Goal: Information Seeking & Learning: Learn about a topic

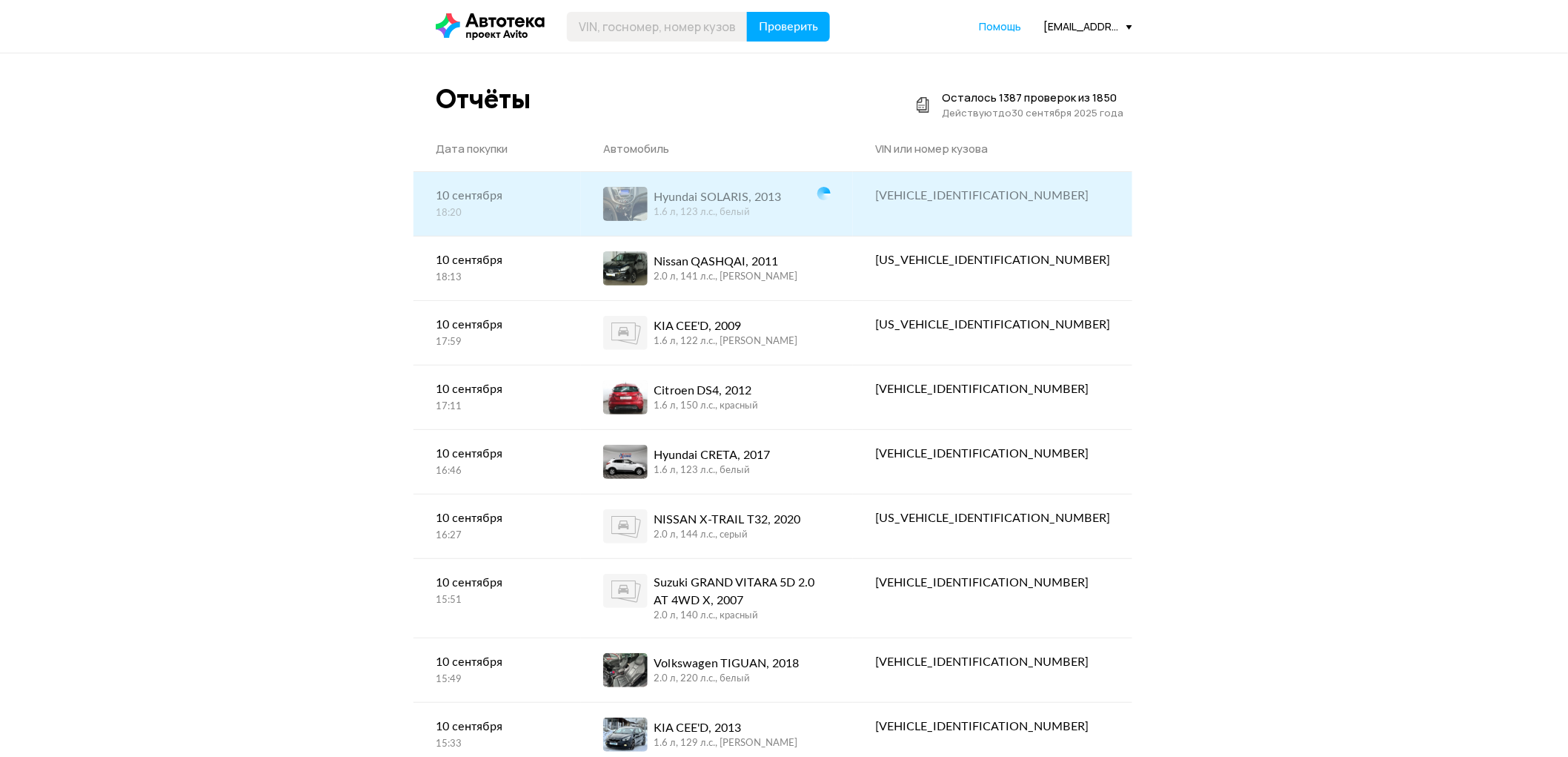
click at [699, 184] on div "Hyundai SOLARIS, 2013 1.6 л, 123 л.c., белый" at bounding box center [717, 203] width 272 height 63
click at [647, 203] on span at bounding box center [626, 204] width 45 height 34
click at [761, 206] on div "1.6 л, 123 л.c., белый" at bounding box center [717, 213] width 128 height 14
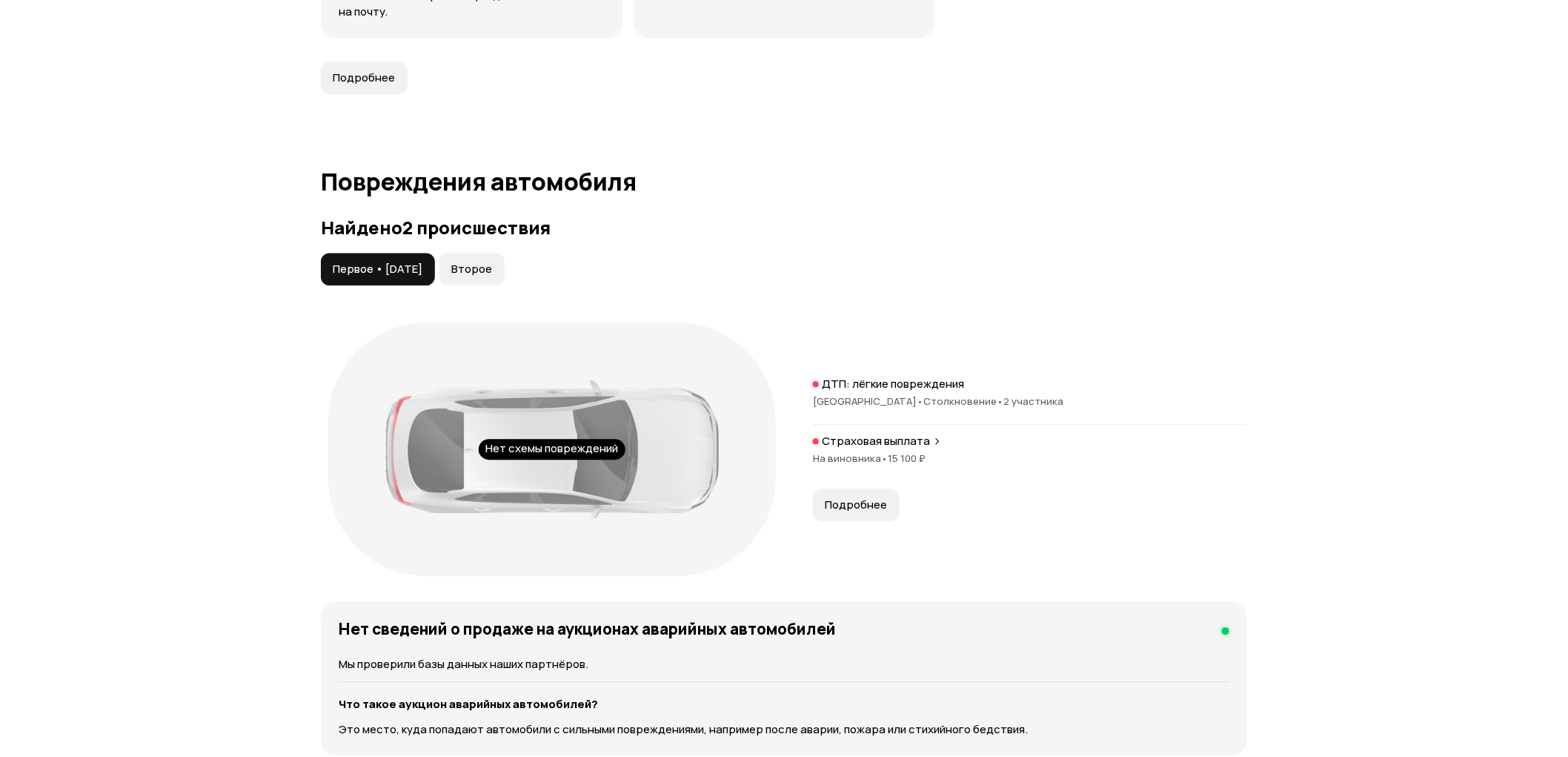
scroll to position [1483, 0]
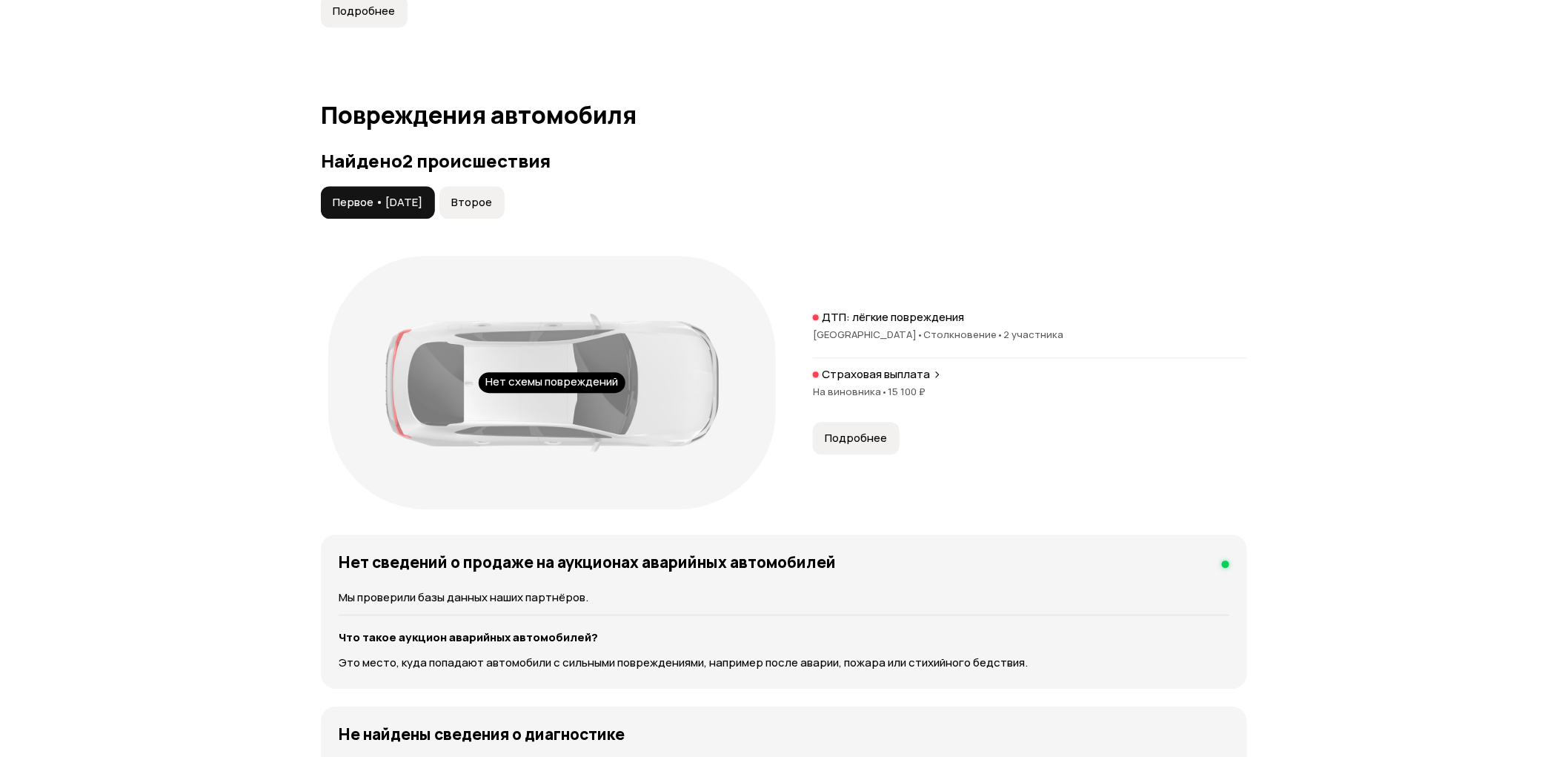
click at [865, 383] on div "Страховая выплата На виновника • 15 100 ₽" at bounding box center [1030, 390] width 434 height 48
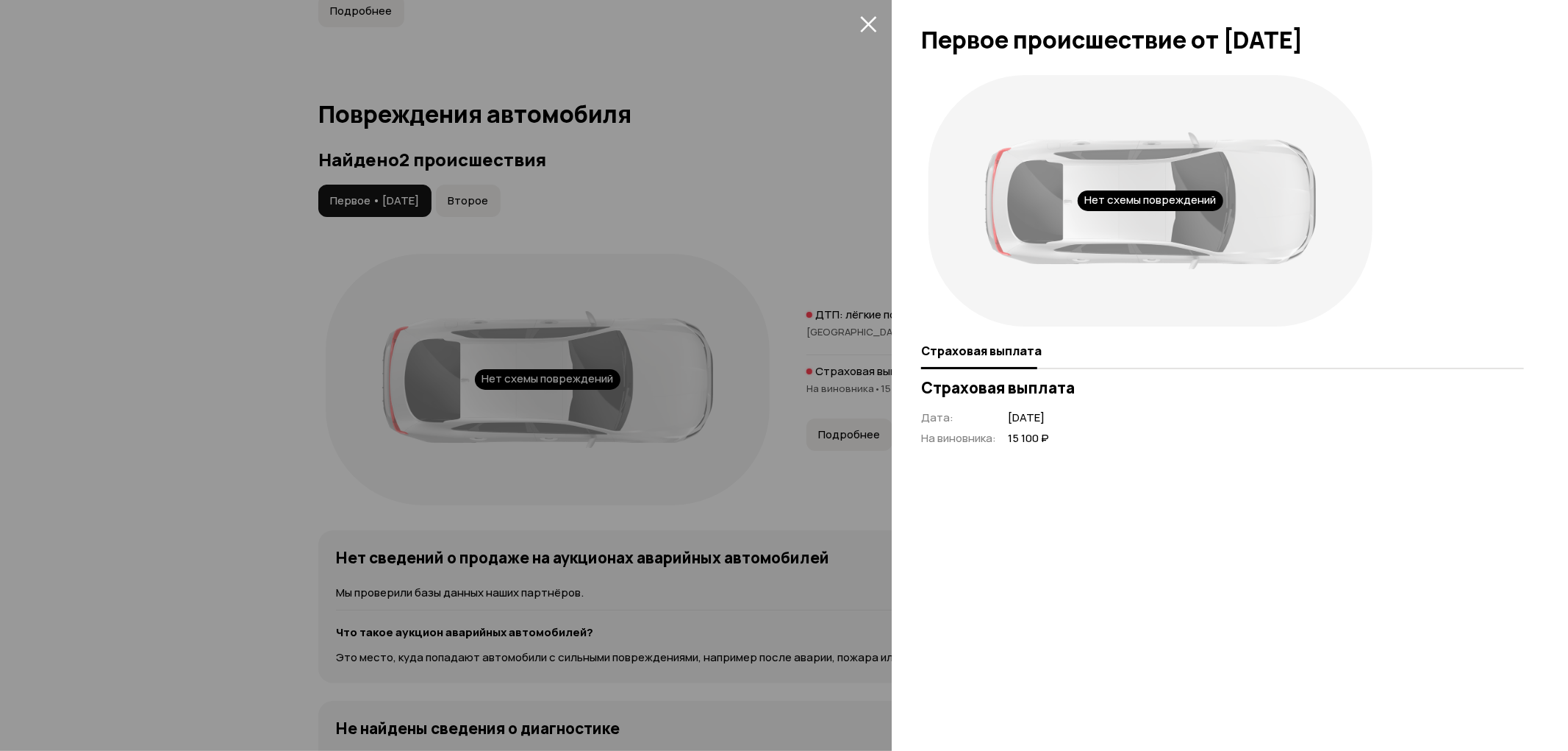
click at [858, 380] on div at bounding box center [784, 376] width 1568 height 751
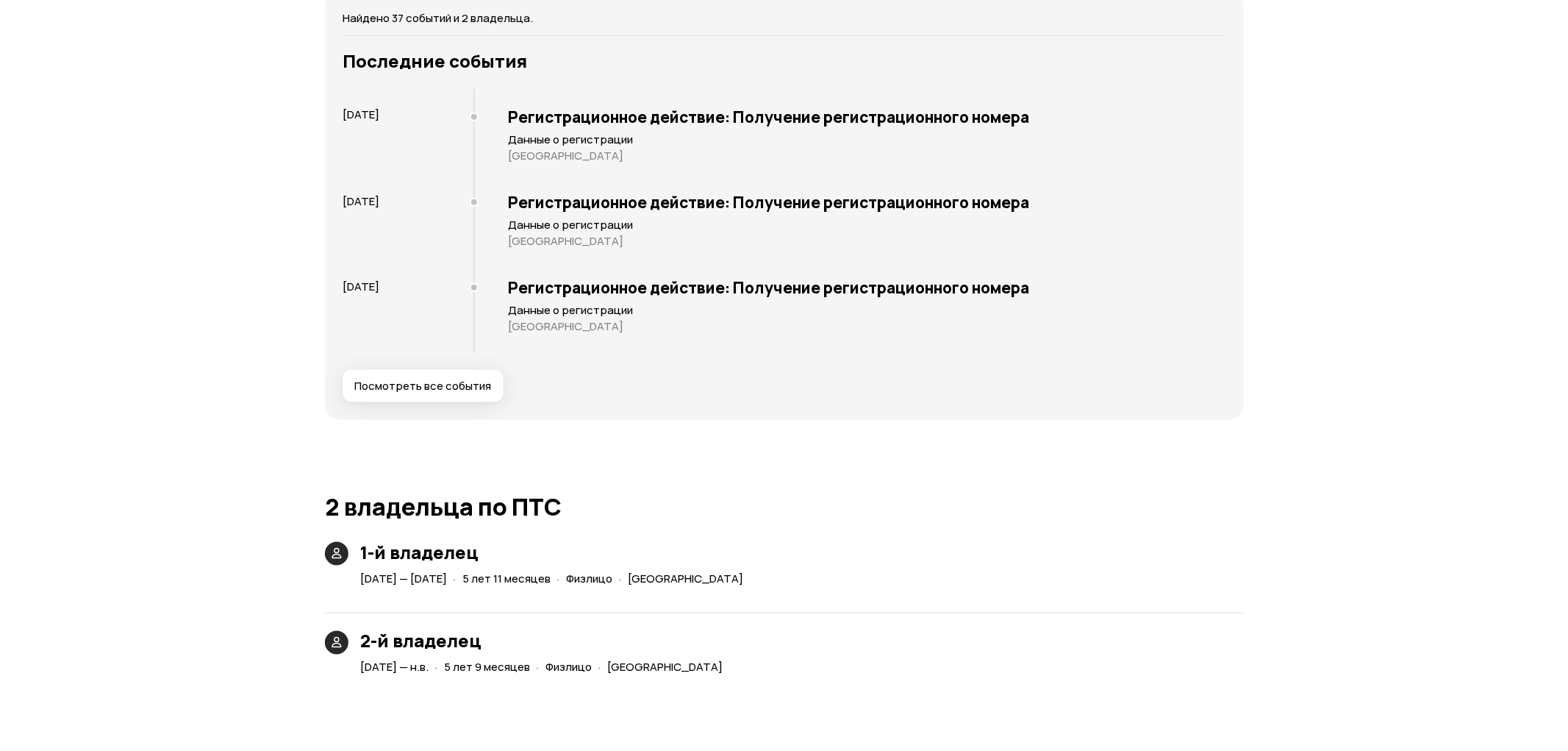
scroll to position [2942, 0]
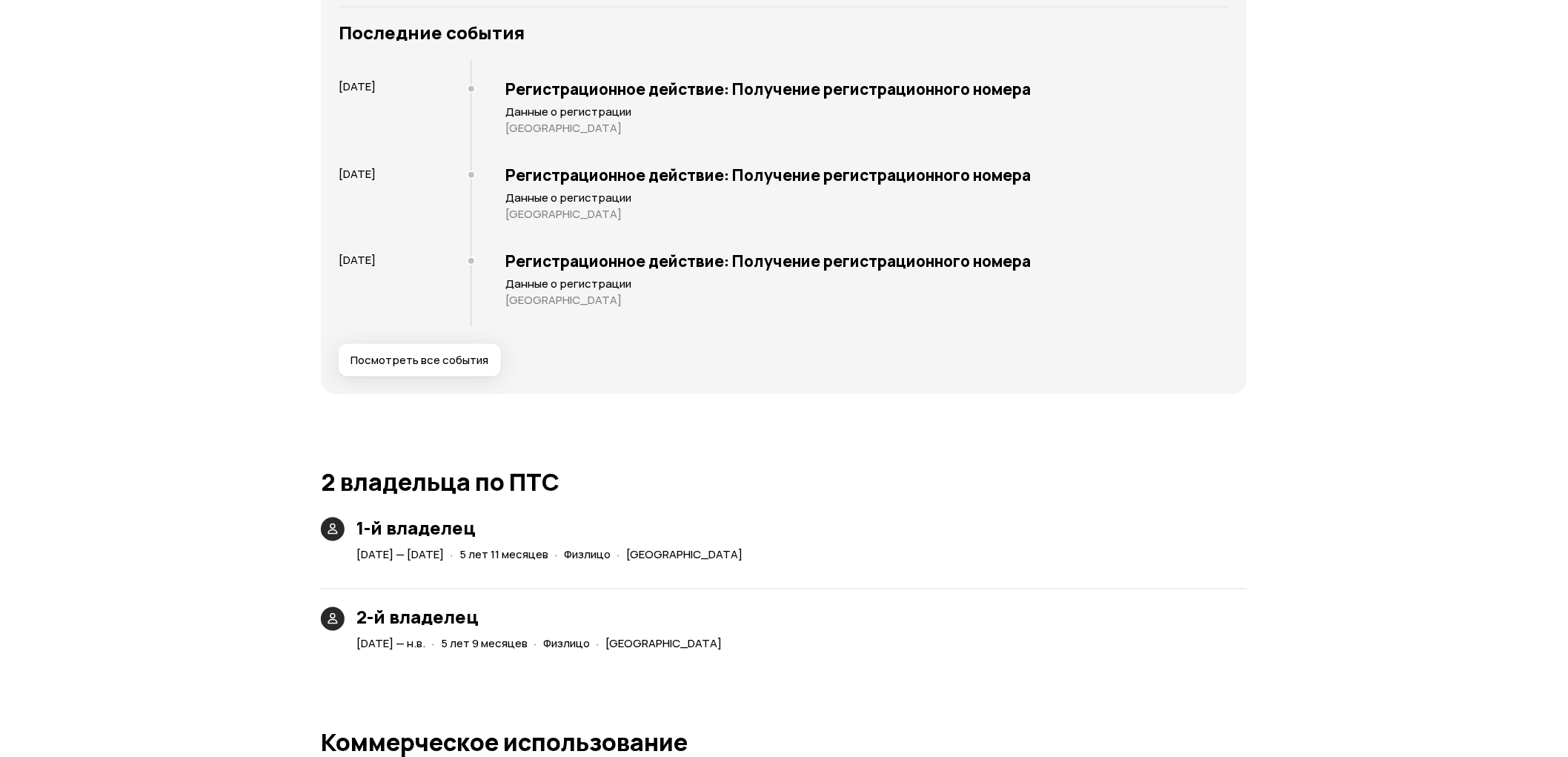
click at [467, 354] on span "Посмотреть все события" at bounding box center [419, 360] width 137 height 15
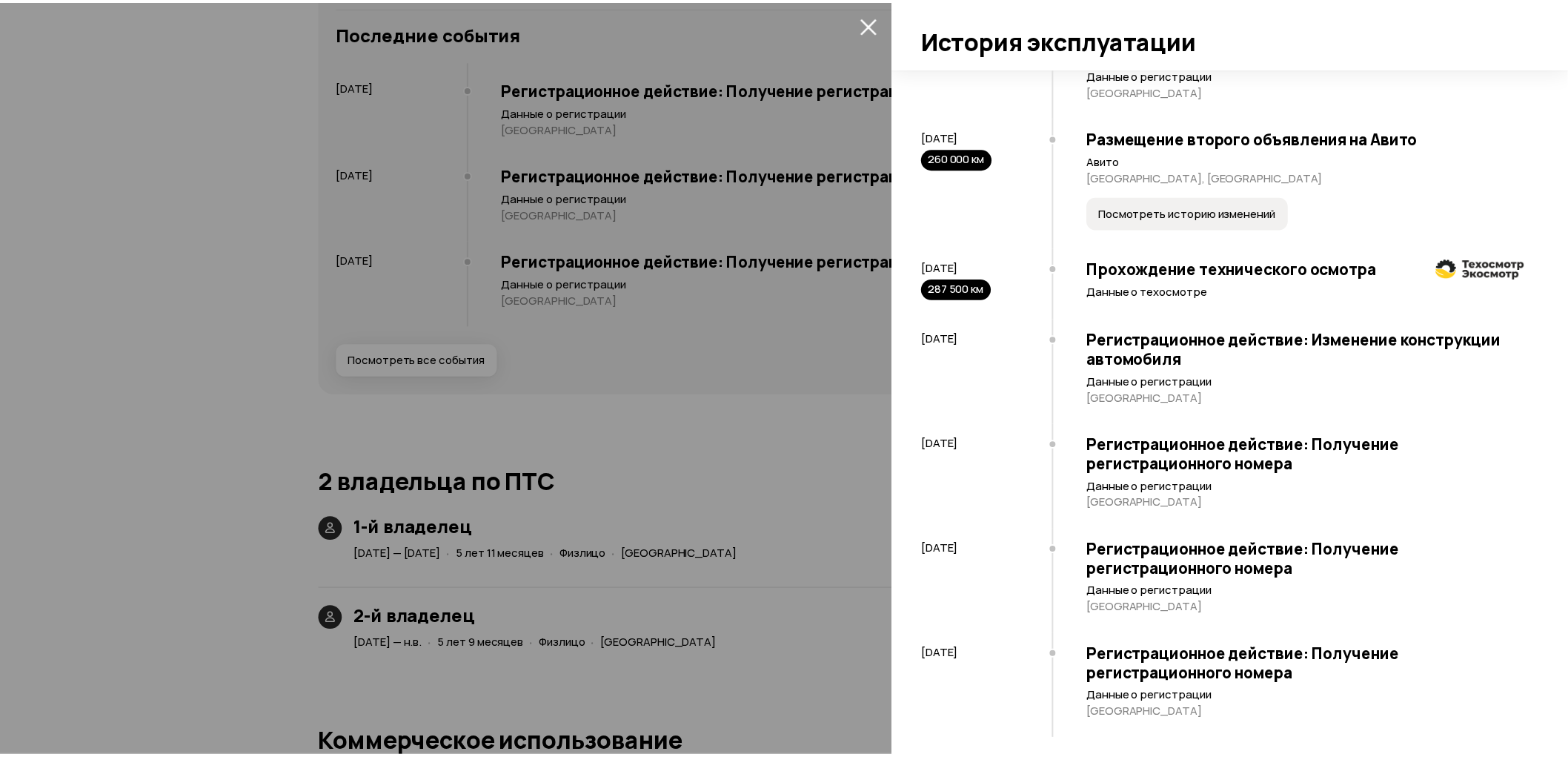
scroll to position [3525, 0]
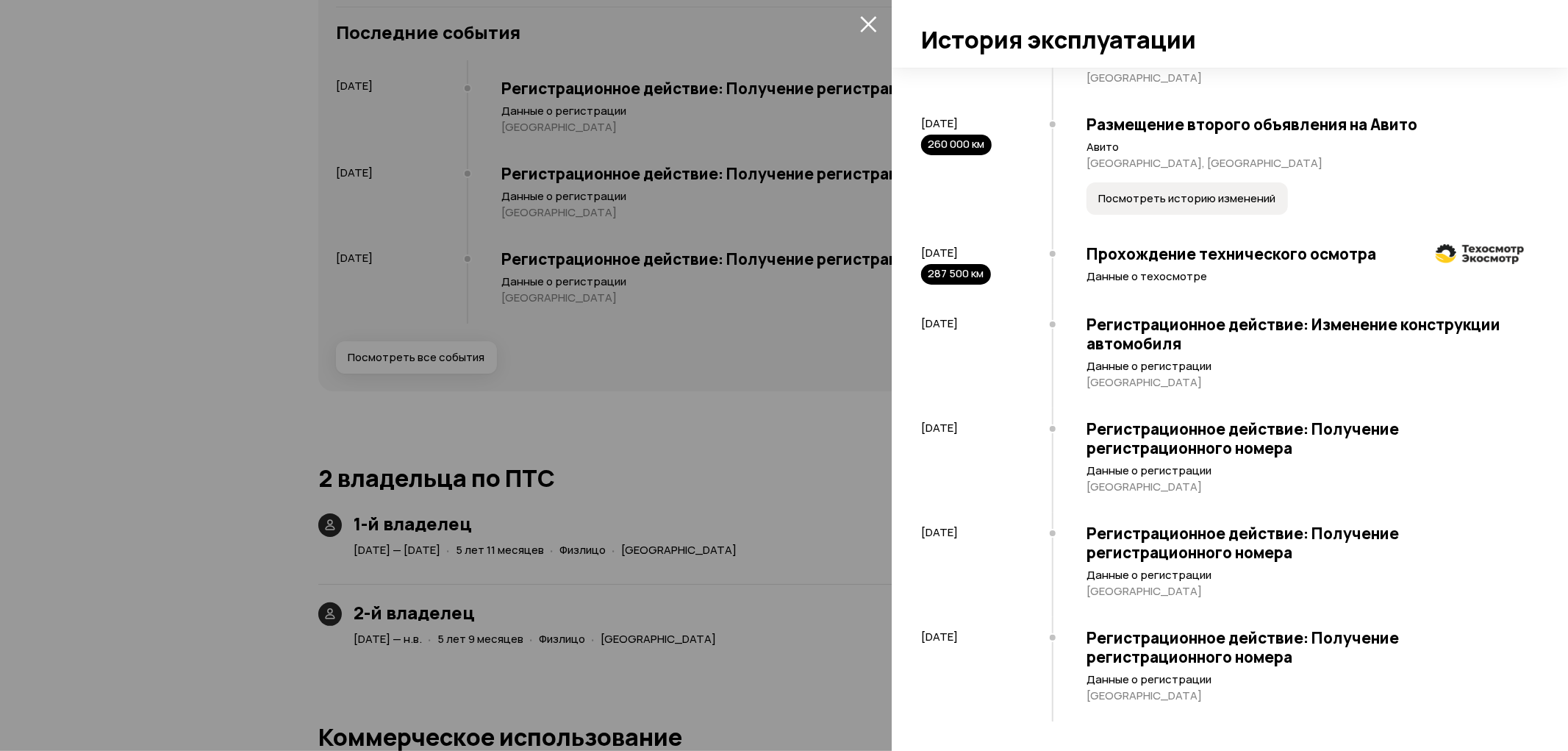
click at [869, 17] on icon "закрыть" at bounding box center [868, 23] width 16 height 16
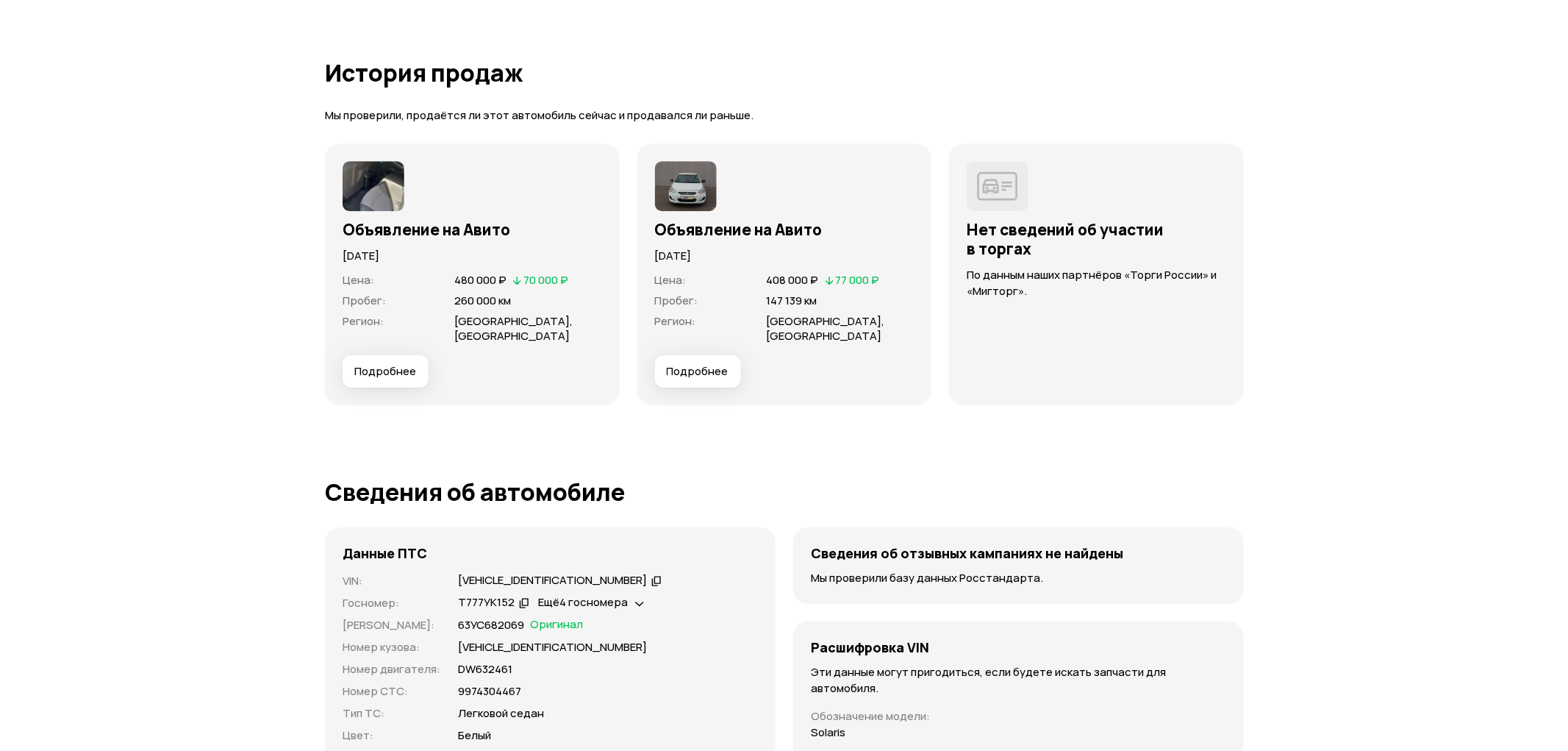
scroll to position [3923, 0]
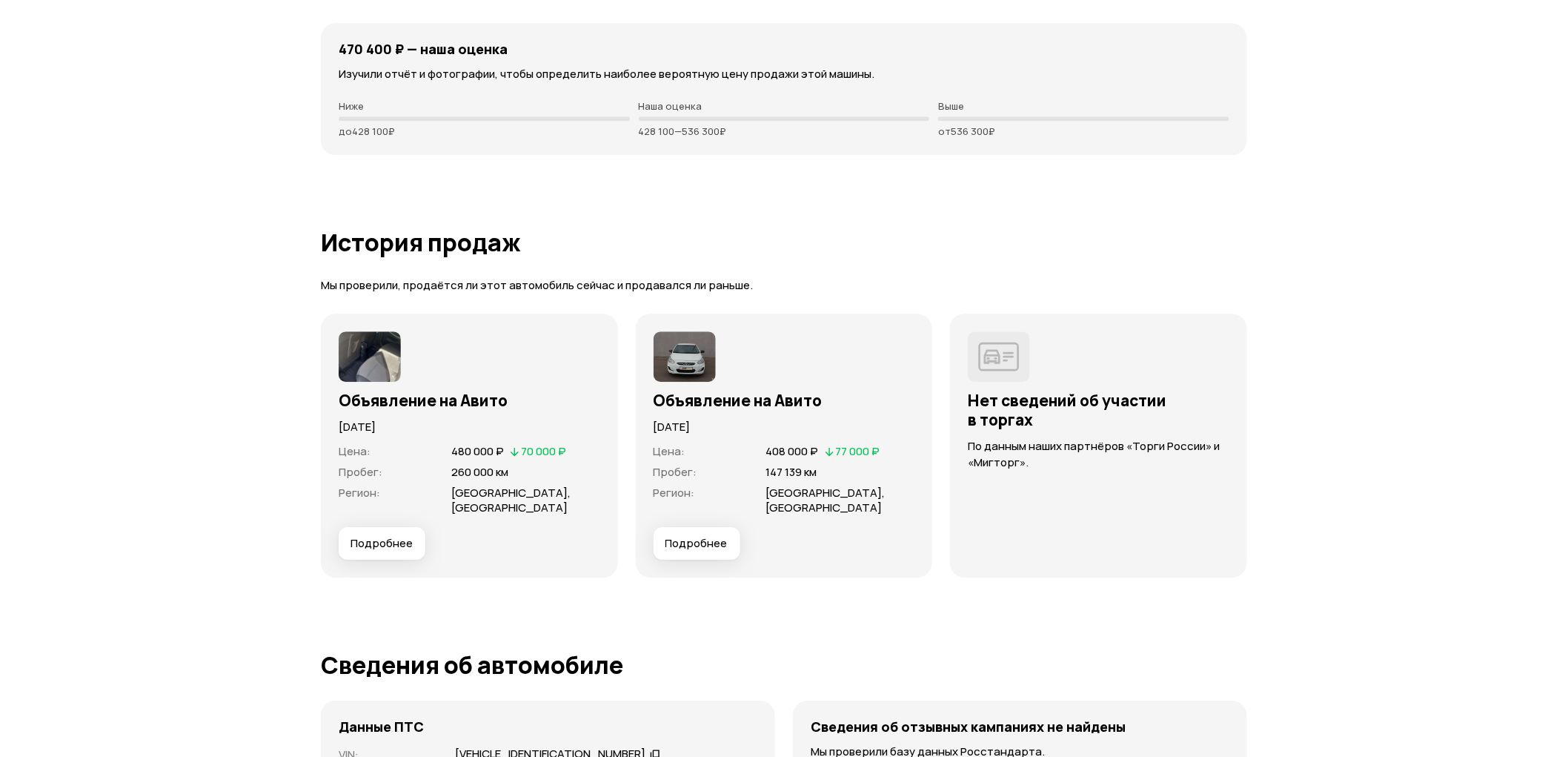
click at [381, 538] on span "Подробнее" at bounding box center [382, 543] width 62 height 15
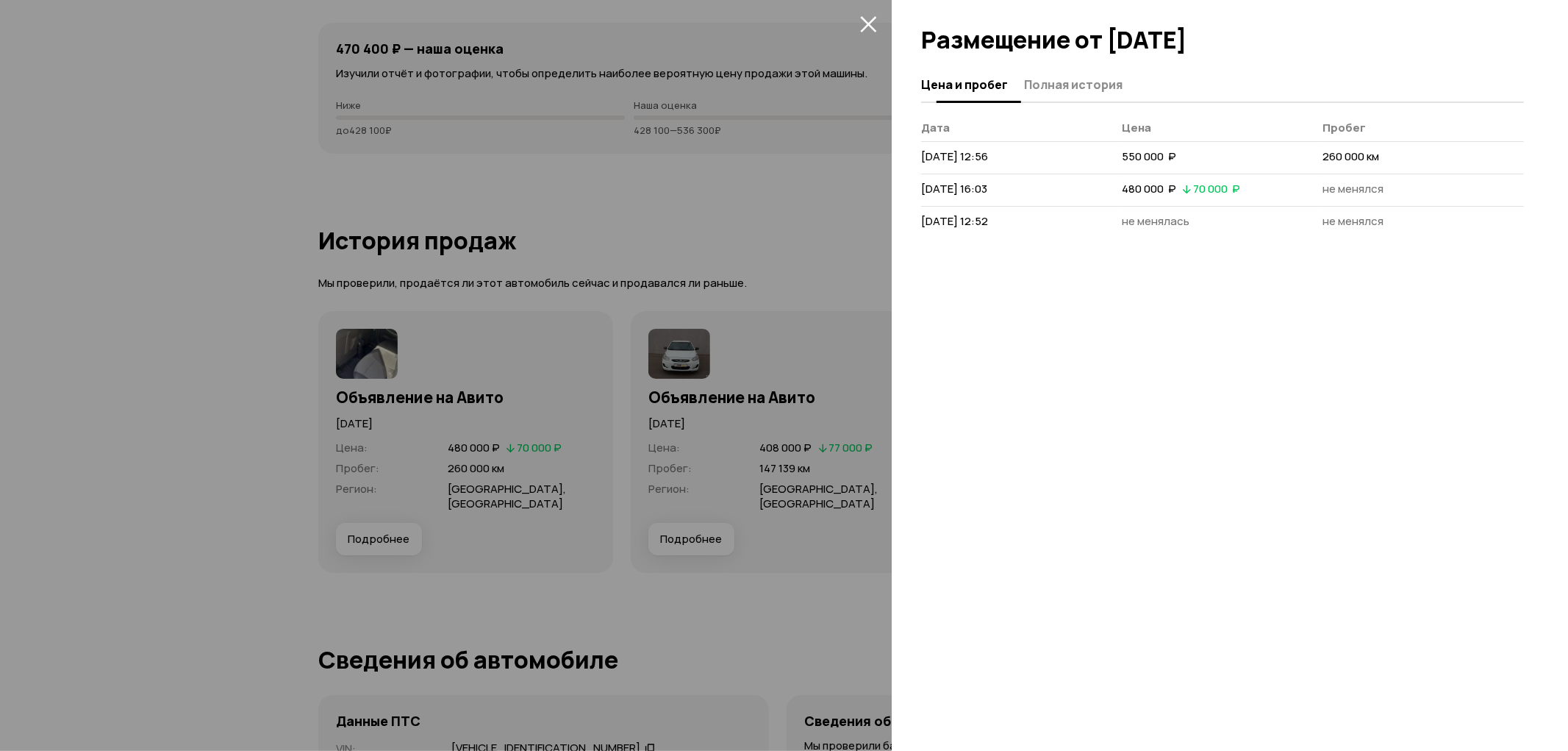
click at [1068, 85] on span "Полная история" at bounding box center [1074, 84] width 99 height 15
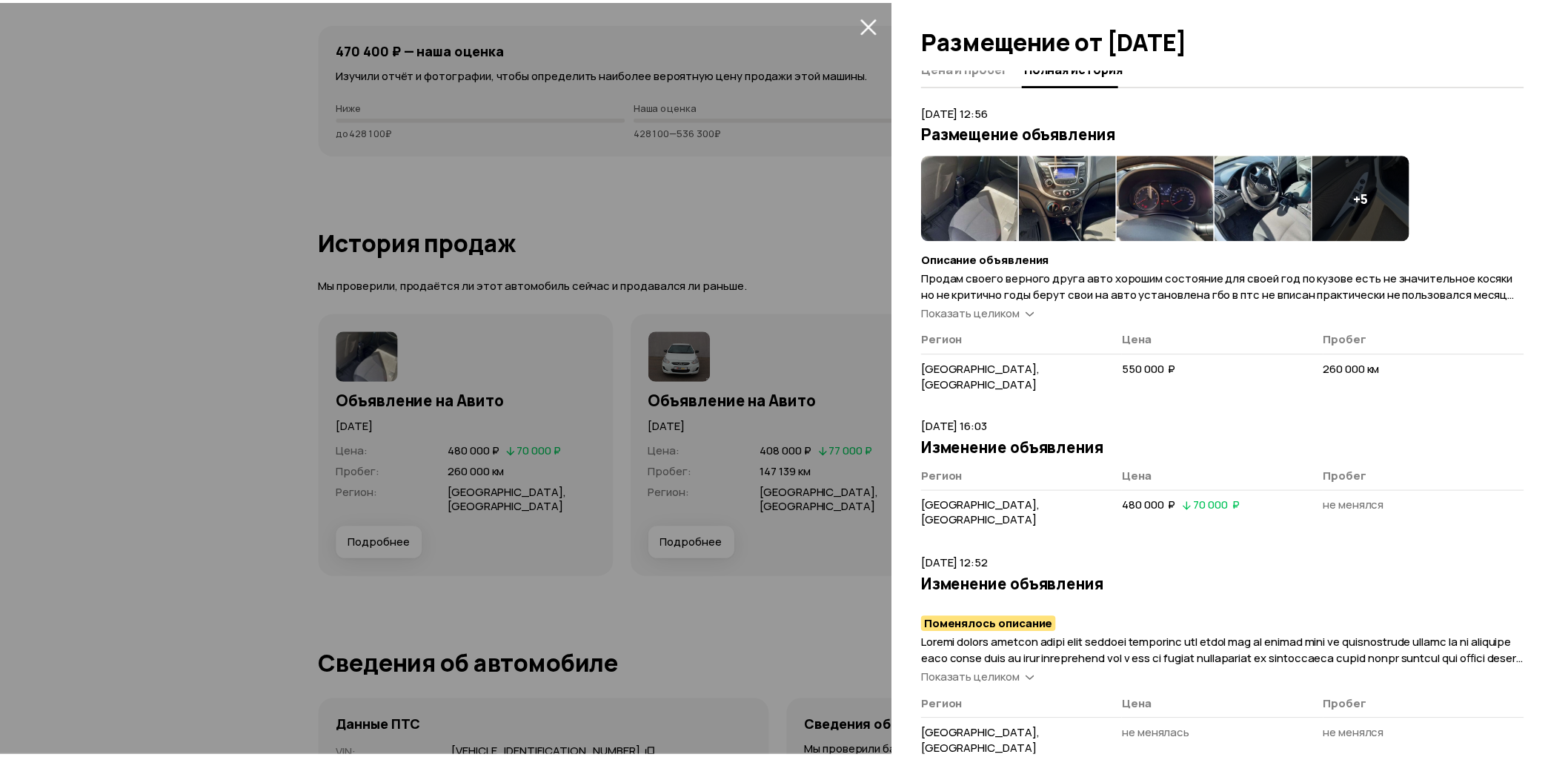
scroll to position [0, 0]
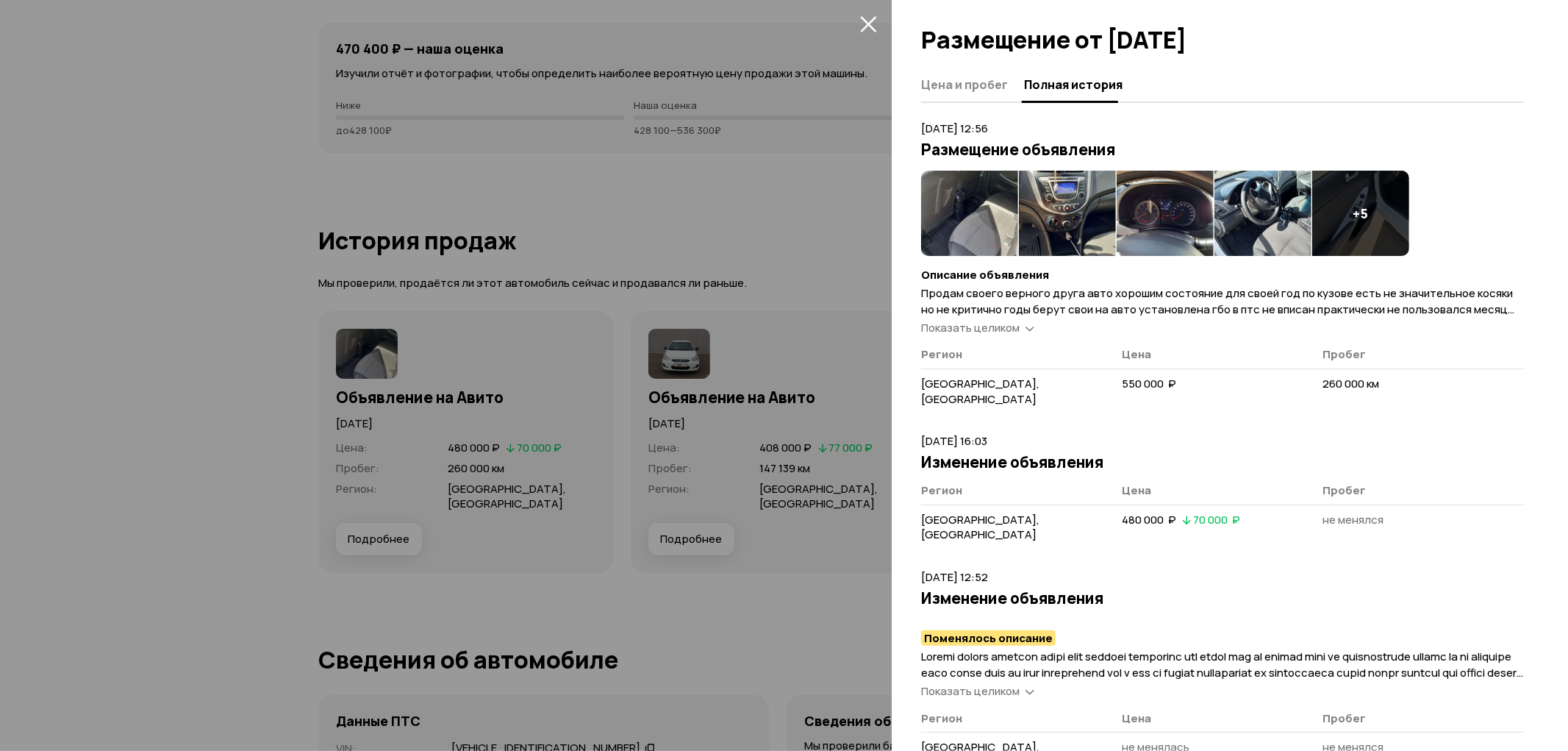
click at [865, 22] on icon "закрыть" at bounding box center [868, 23] width 16 height 16
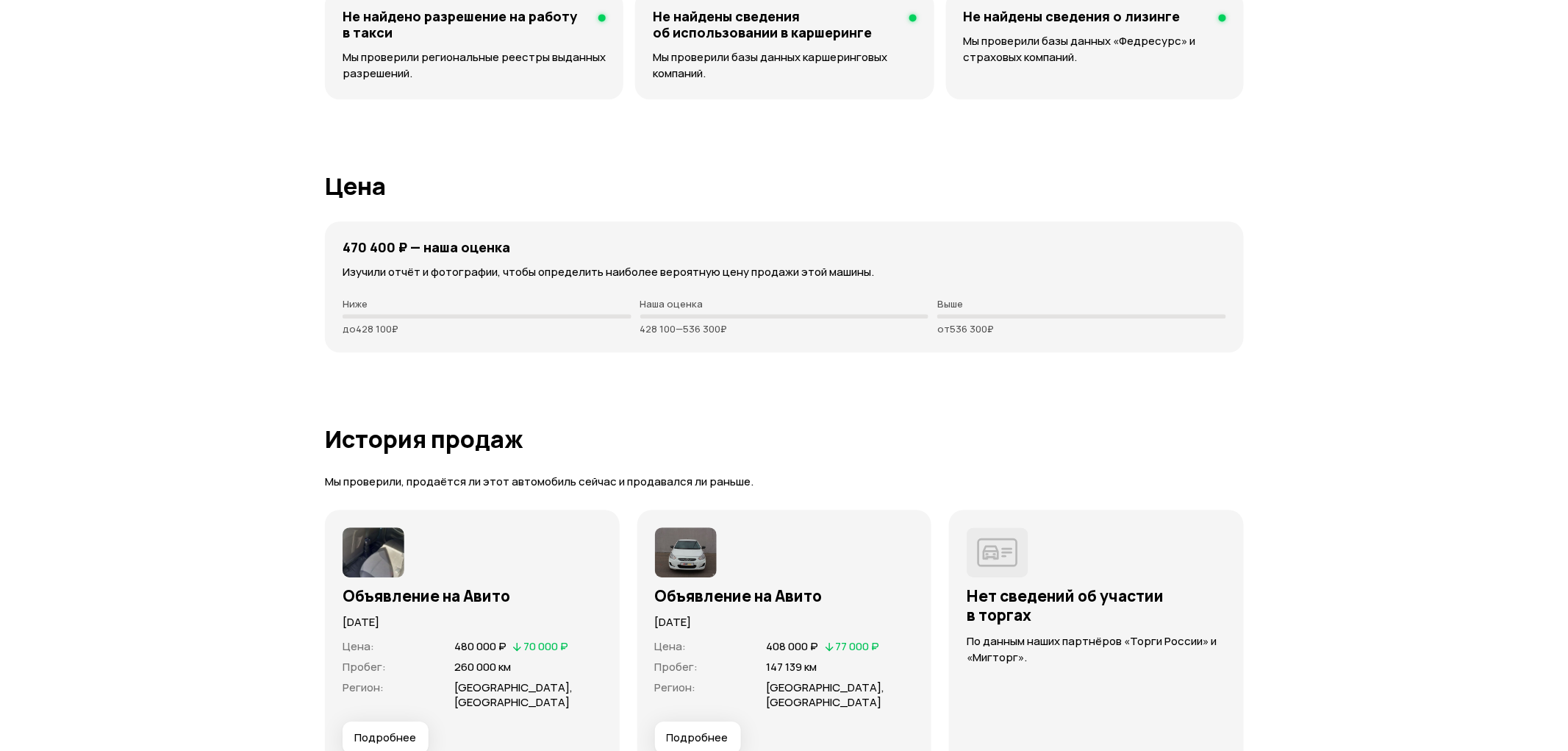
scroll to position [3961, 0]
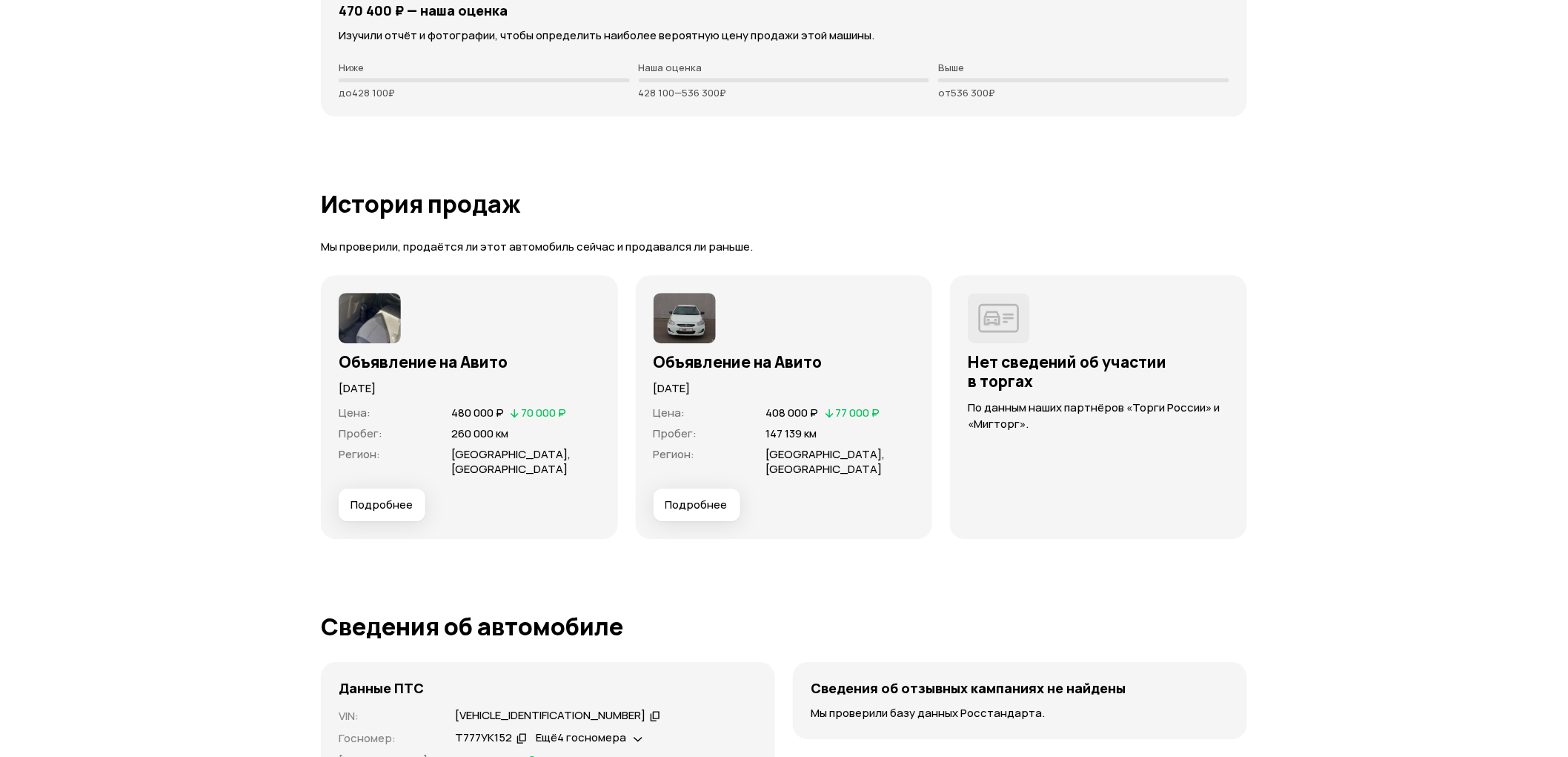
click at [379, 498] on span "Подробнее" at bounding box center [382, 504] width 62 height 15
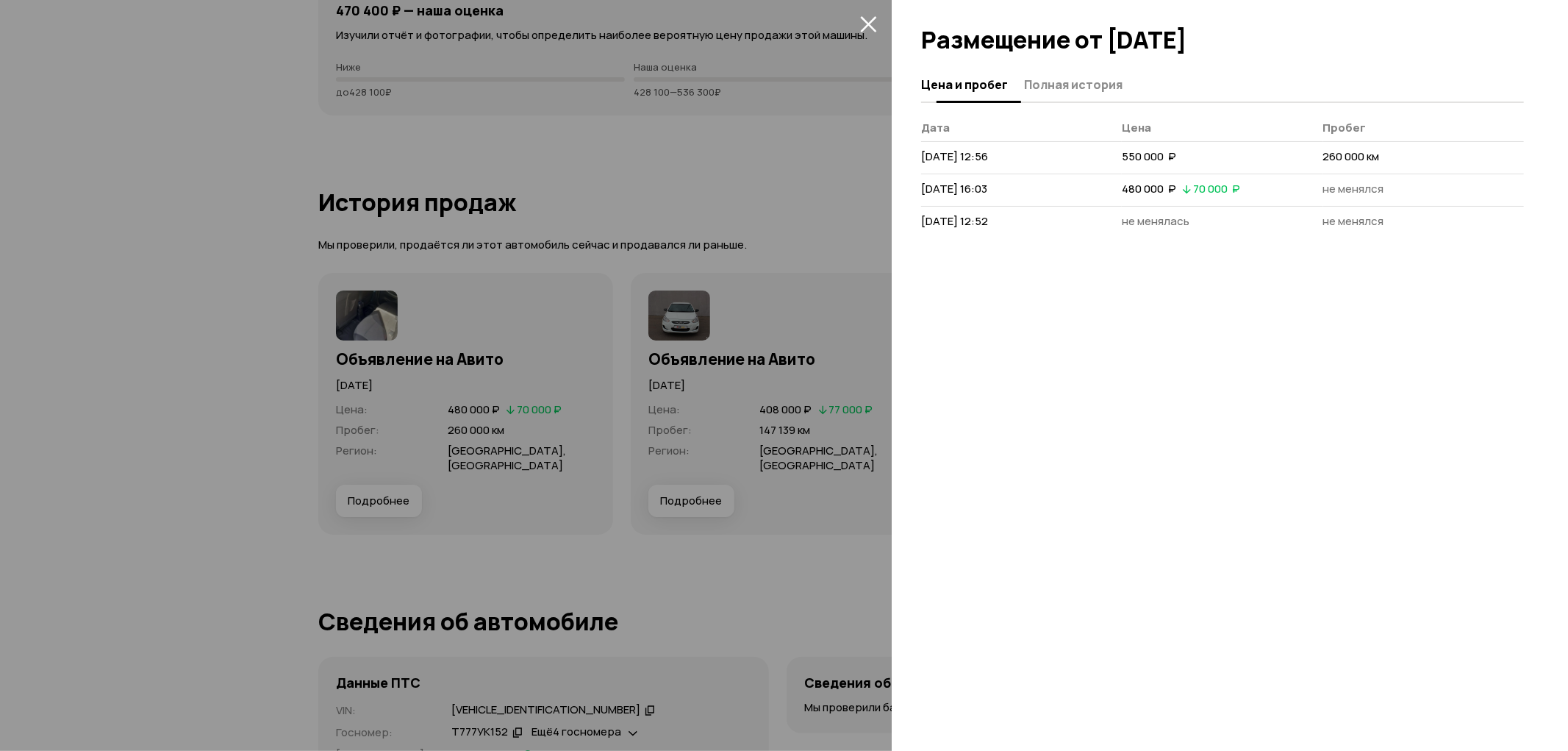
click at [1089, 81] on span "Полная история" at bounding box center [1074, 84] width 99 height 15
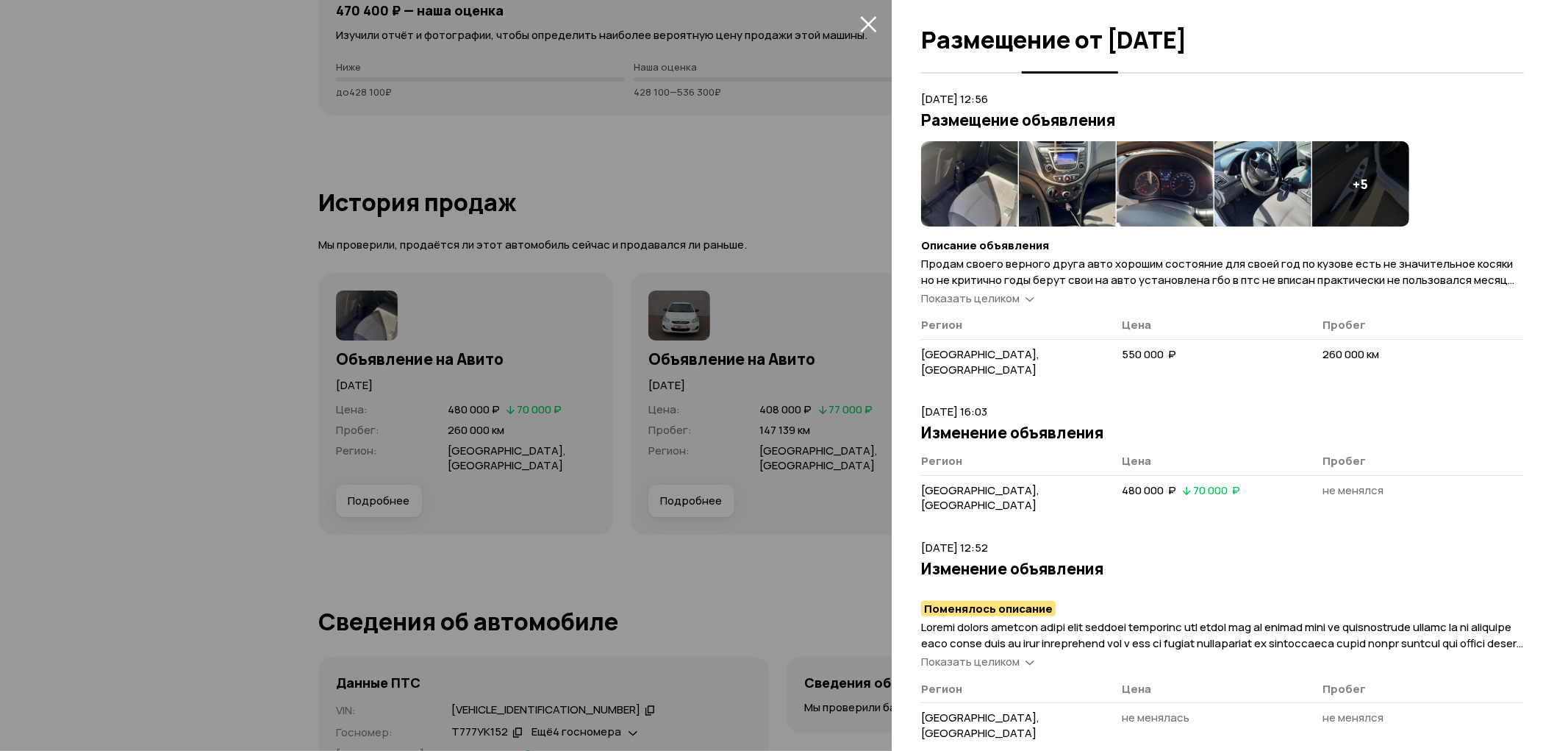
scroll to position [57, 0]
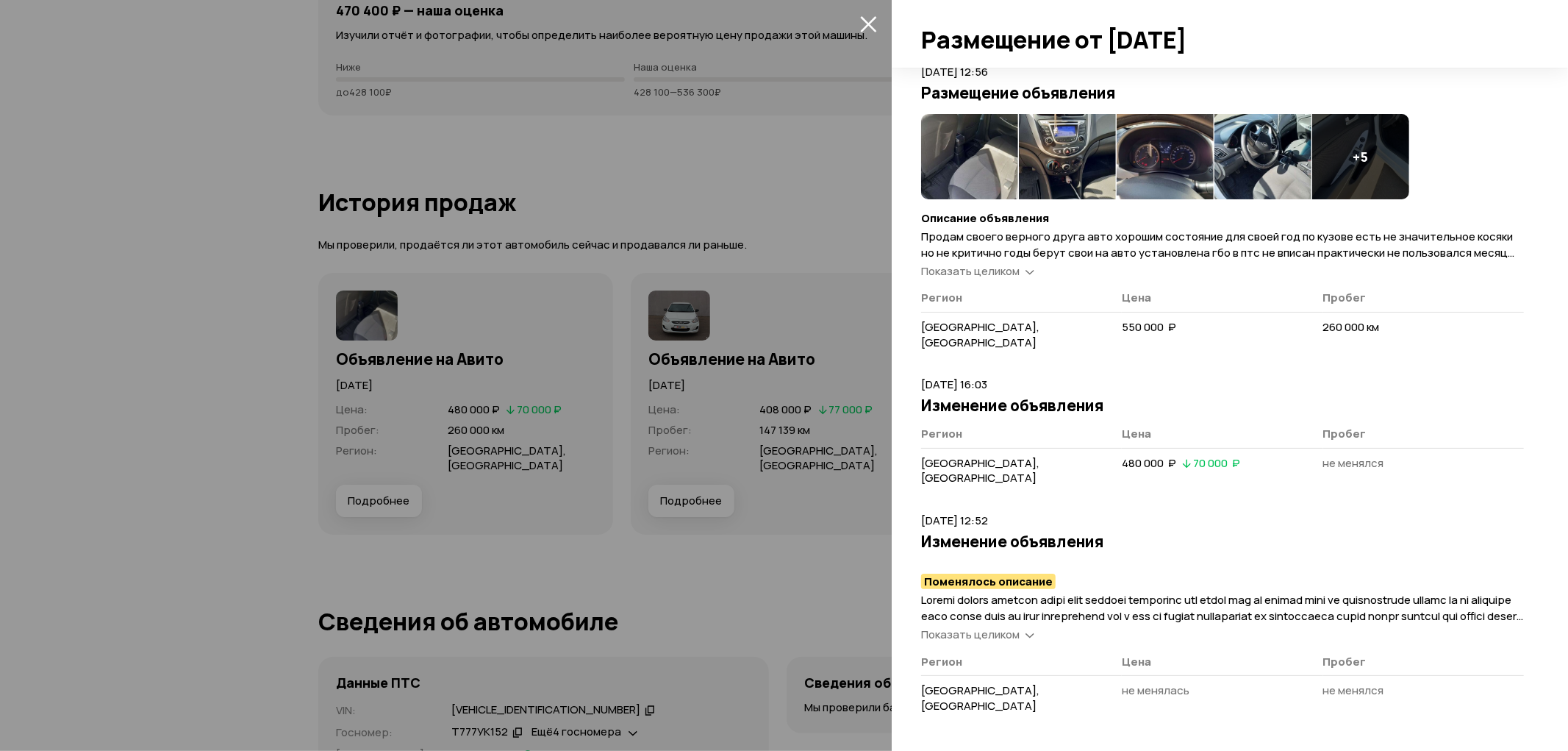
click at [1029, 624] on div "Показать целиком" at bounding box center [1222, 617] width 603 height 50
click at [1029, 628] on icon at bounding box center [1029, 634] width 9 height 15
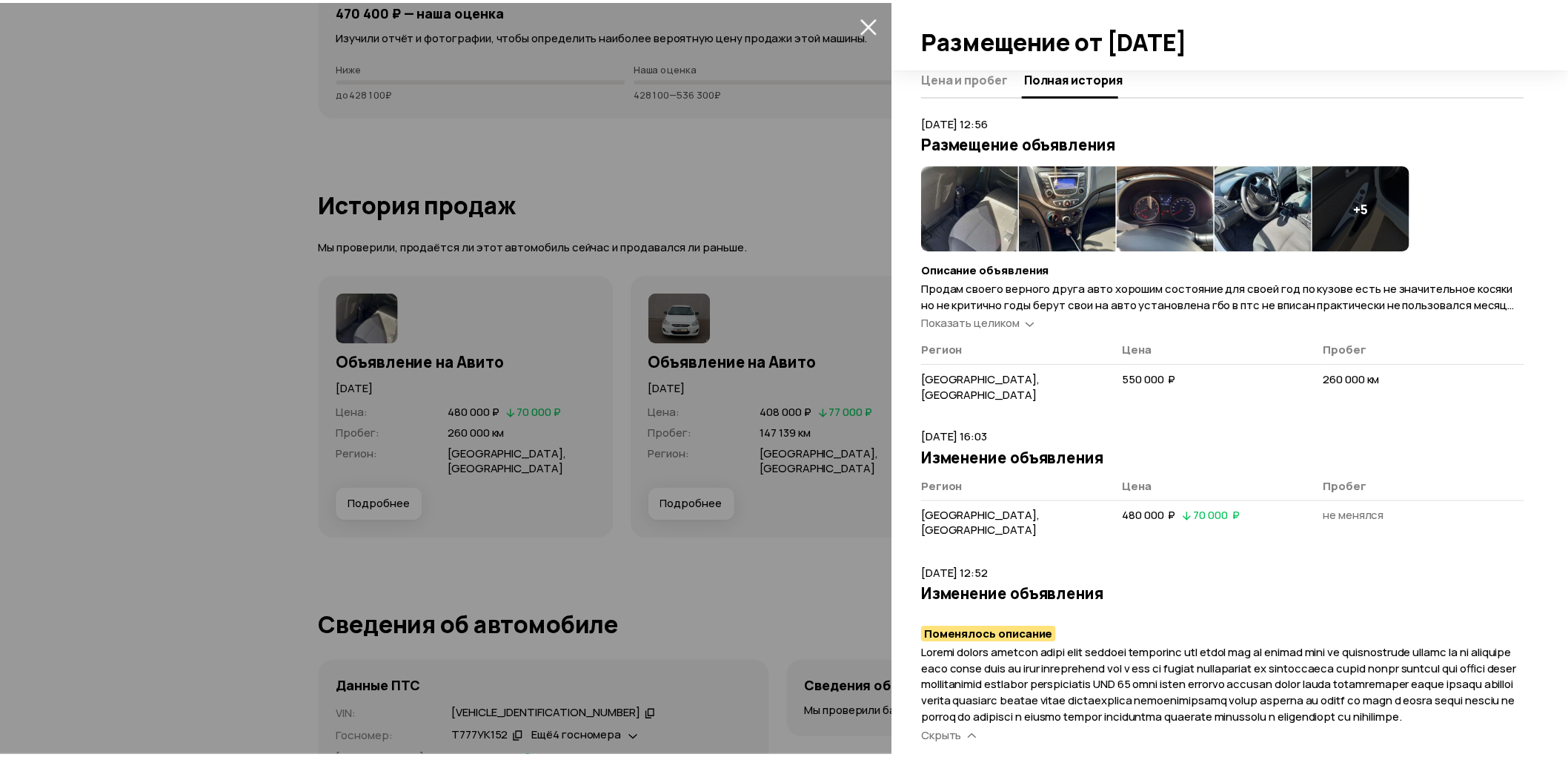
scroll to position [0, 0]
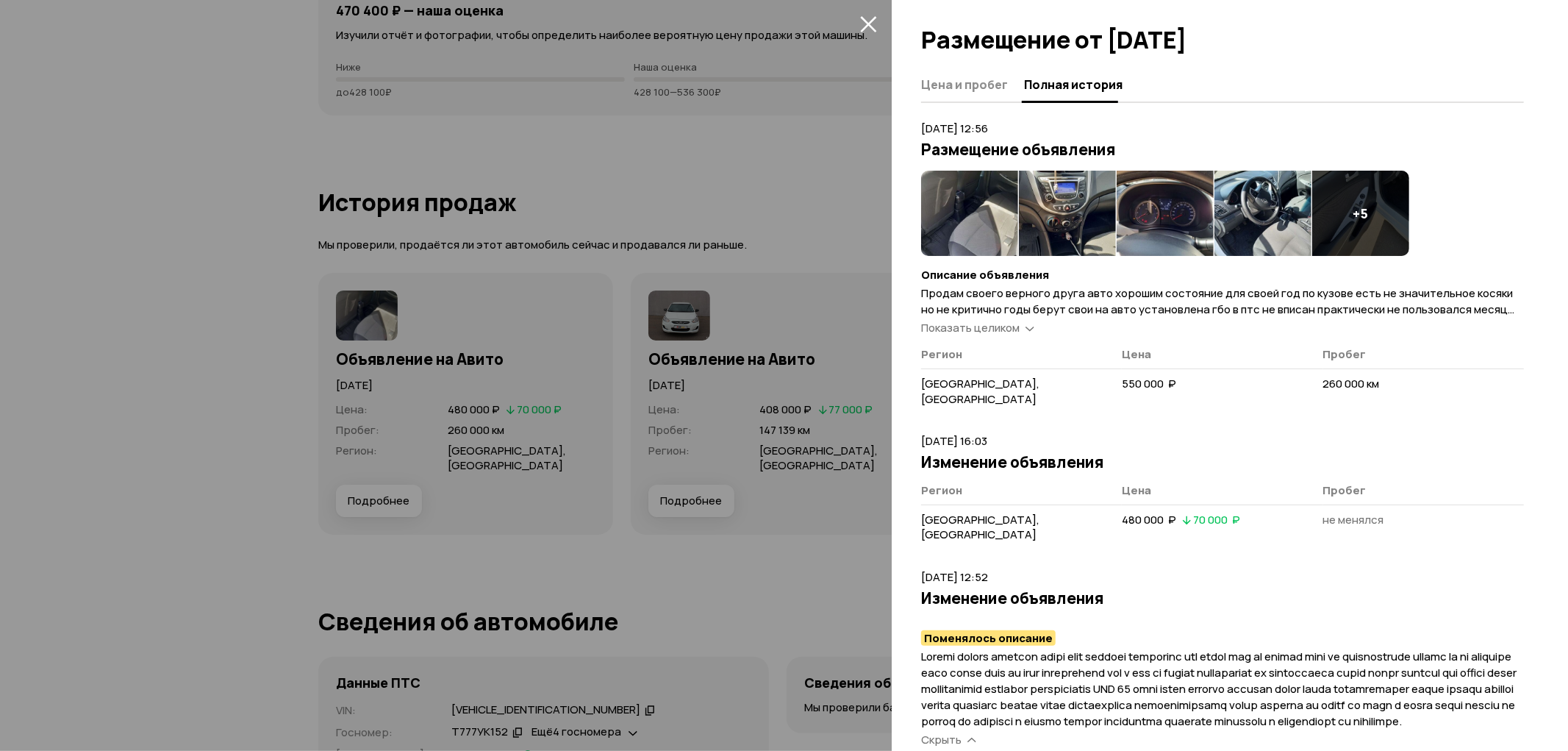
click at [547, 189] on div at bounding box center [784, 376] width 1568 height 751
